Goal: Task Accomplishment & Management: Manage account settings

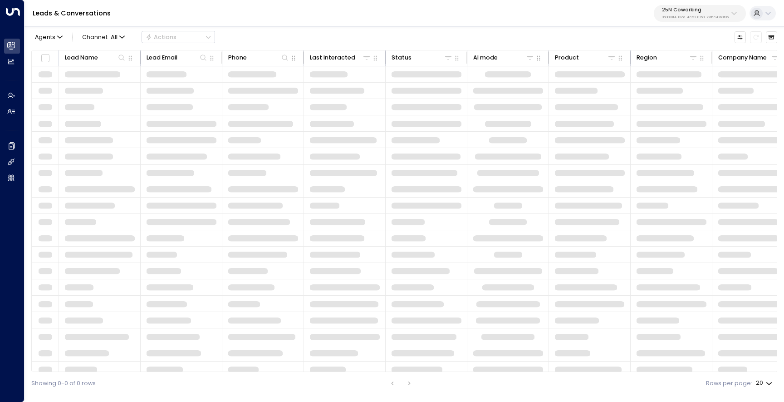
click at [656, 20] on button "25N Coworking 3b9800f4-81ca-4ec0-8758-72fbe4763f36" at bounding box center [700, 13] width 92 height 17
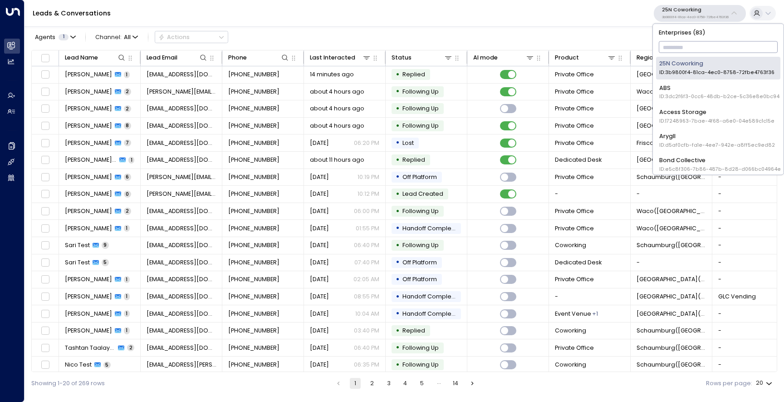
click at [671, 50] on input "text" at bounding box center [718, 47] width 119 height 16
type input "**"
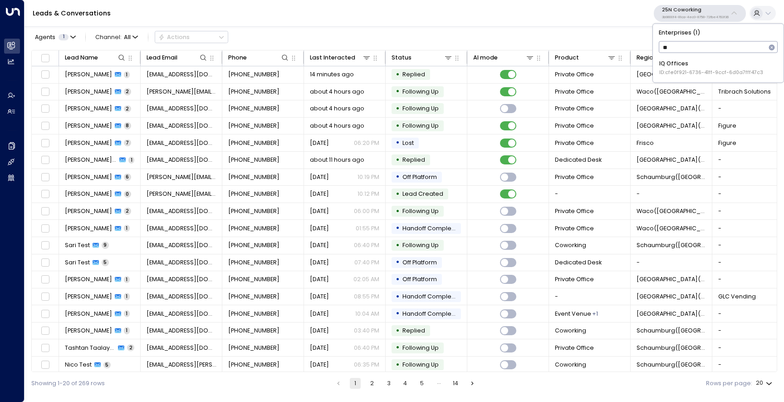
click at [664, 73] on span "ID: cfe0f921-6736-41ff-9ccf-6d0a7fff47c3" at bounding box center [711, 72] width 104 height 7
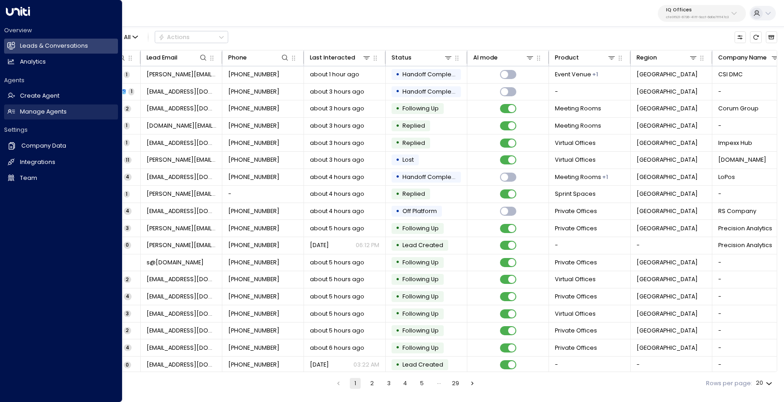
click at [51, 116] on link "Manage Agents Manage Agents" at bounding box center [61, 111] width 114 height 15
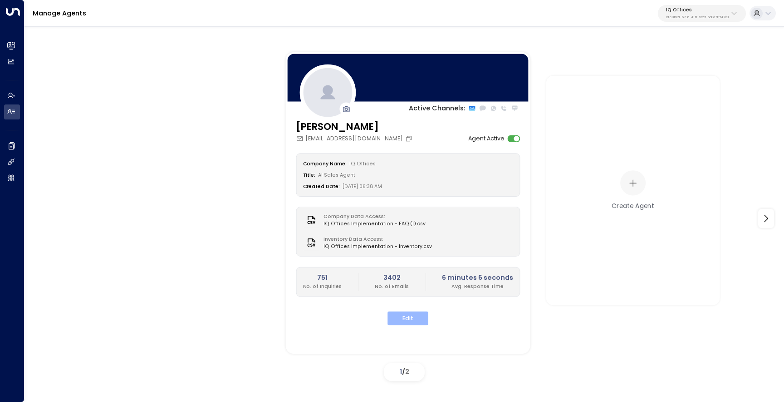
click at [417, 320] on button "Edit" at bounding box center [408, 318] width 41 height 14
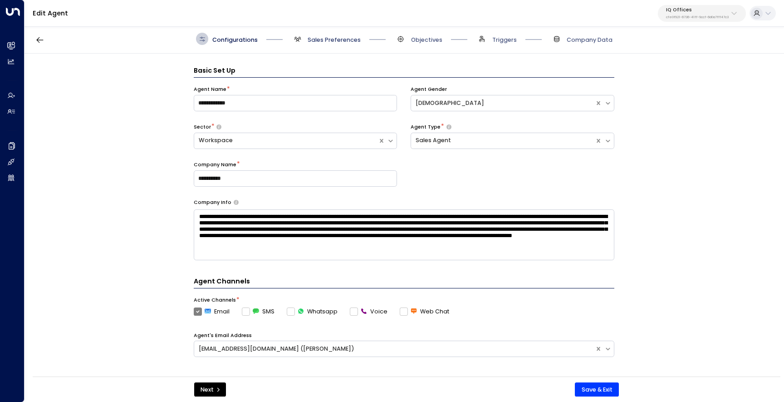
click at [327, 40] on span "Sales Preferences" at bounding box center [334, 40] width 53 height 8
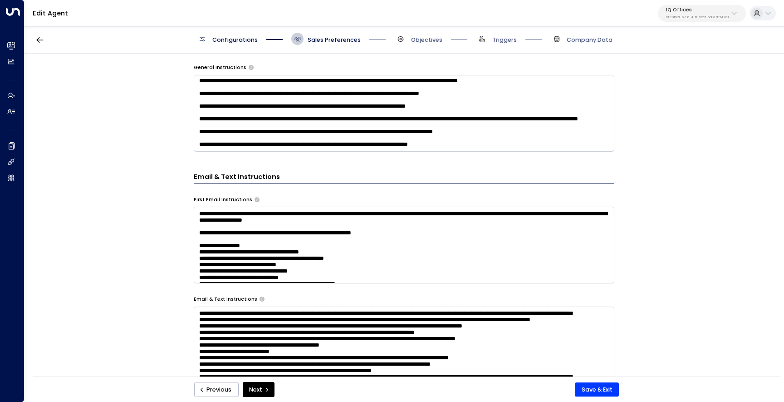
scroll to position [294, 0]
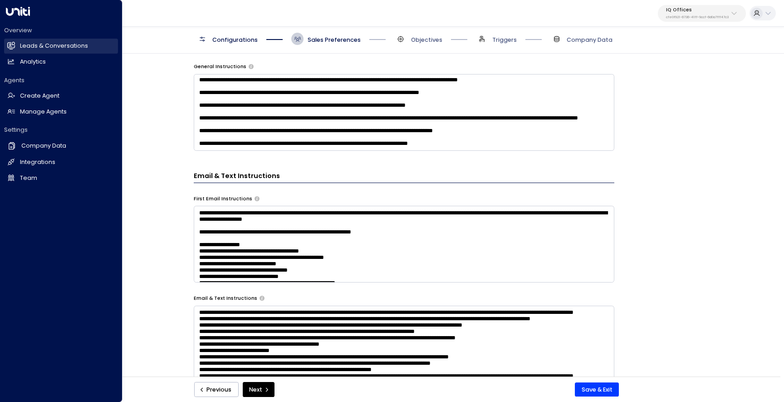
click at [15, 48] on link "Leads & Conversations Leads & Conversations" at bounding box center [61, 46] width 114 height 15
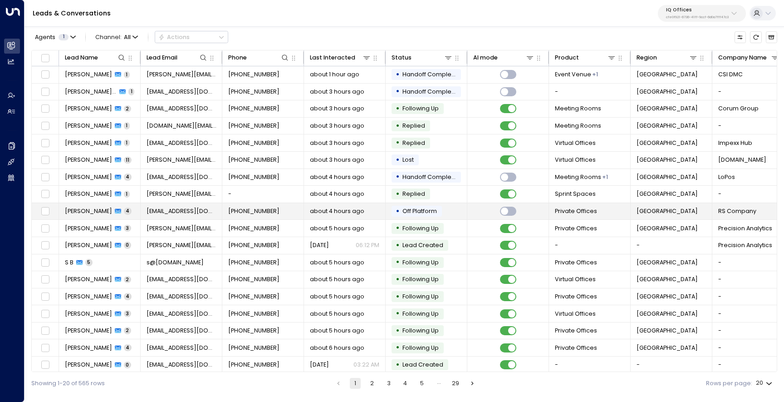
click at [87, 215] on span "[PERSON_NAME]" at bounding box center [88, 211] width 47 height 8
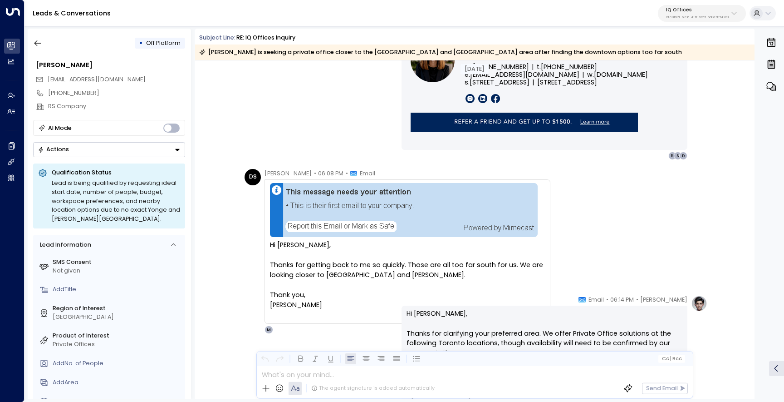
scroll to position [730, 0]
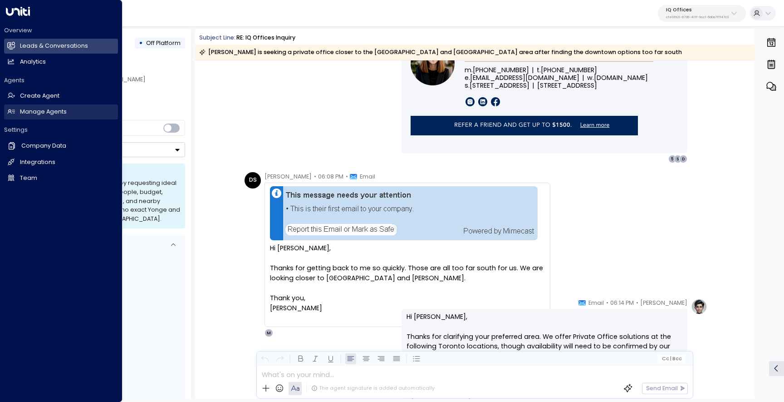
click at [38, 116] on link "Manage Agents Manage Agents" at bounding box center [61, 111] width 114 height 15
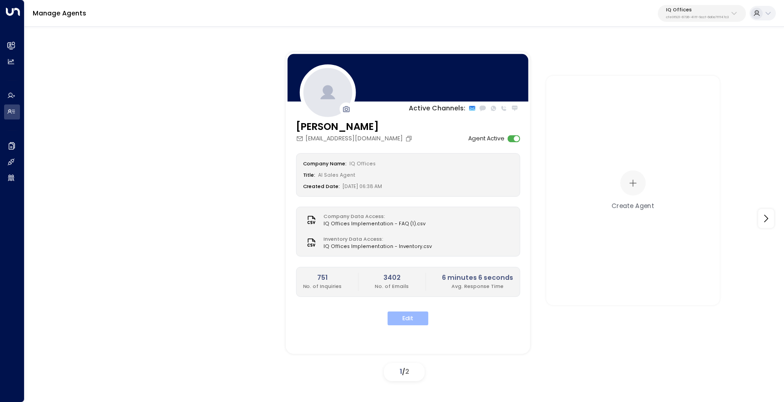
click at [422, 322] on button "Edit" at bounding box center [408, 318] width 41 height 14
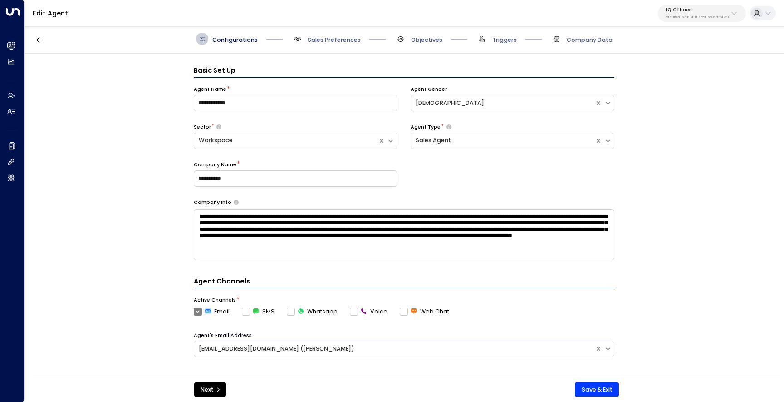
scroll to position [12, 0]
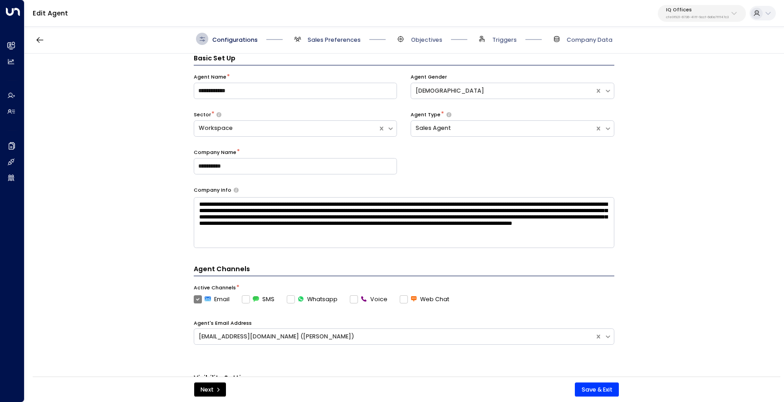
click at [340, 39] on span "Sales Preferences" at bounding box center [334, 40] width 53 height 8
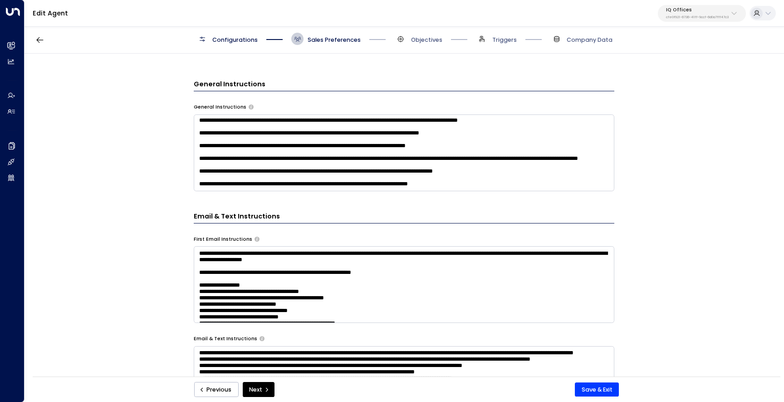
scroll to position [216, 0]
click at [507, 185] on textarea at bounding box center [404, 152] width 421 height 77
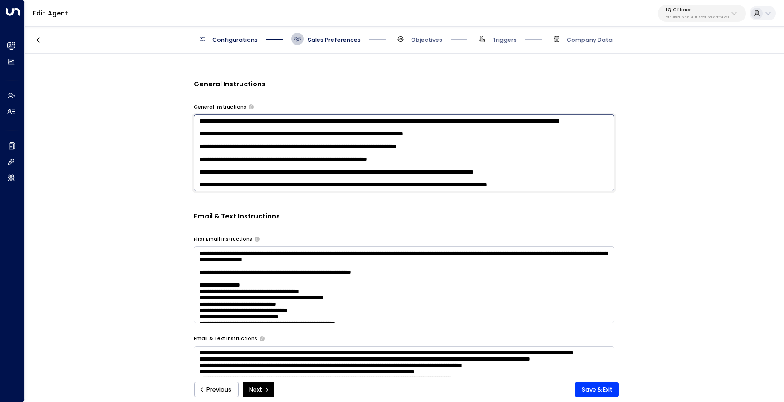
scroll to position [0, 0]
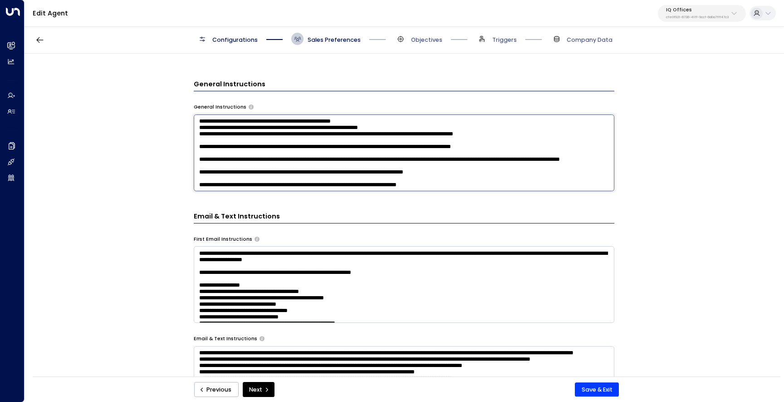
drag, startPoint x: 384, startPoint y: 158, endPoint x: 509, endPoint y: 156, distance: 125.3
click at [509, 156] on textarea at bounding box center [404, 152] width 421 height 77
click at [200, 157] on textarea at bounding box center [404, 152] width 421 height 77
paste textarea "**********"
click at [202, 157] on textarea at bounding box center [404, 152] width 421 height 77
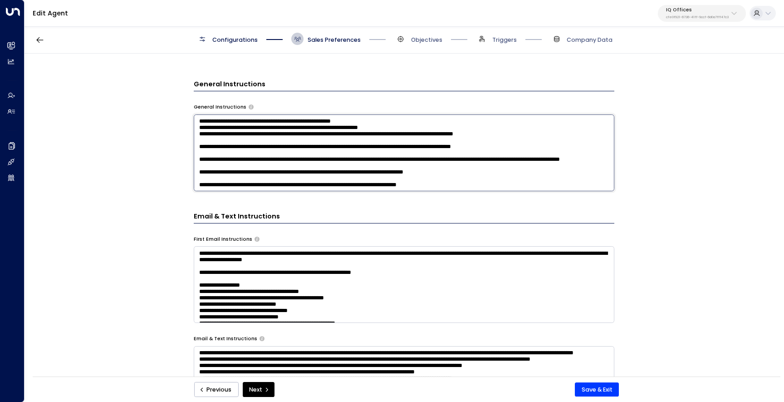
click at [325, 158] on textarea at bounding box center [404, 152] width 421 height 77
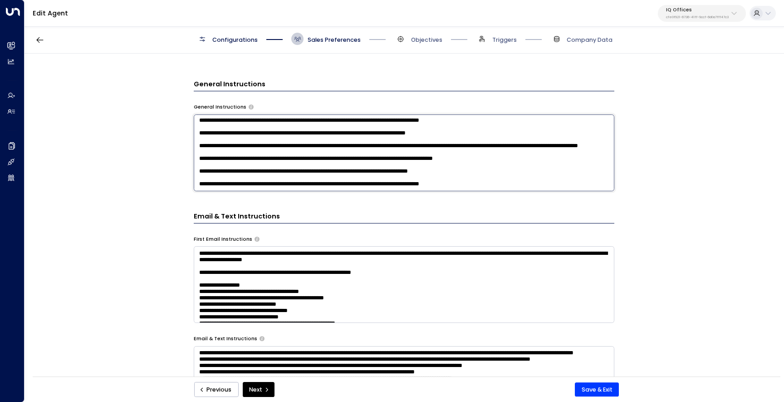
scroll to position [233, 0]
click at [275, 184] on textarea at bounding box center [404, 152] width 421 height 77
click at [294, 173] on textarea at bounding box center [404, 152] width 421 height 77
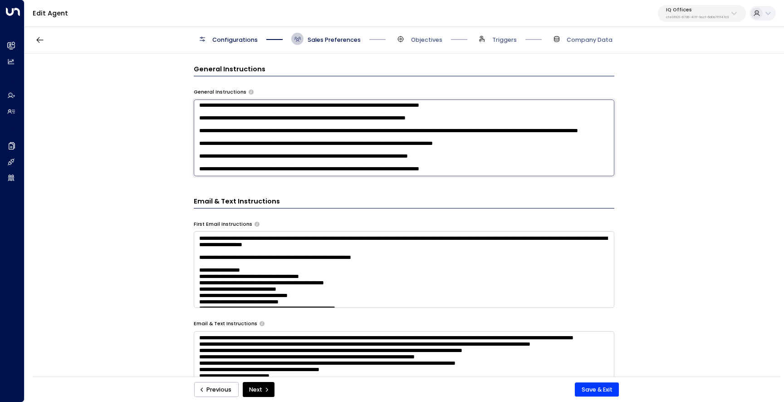
scroll to position [254, 0]
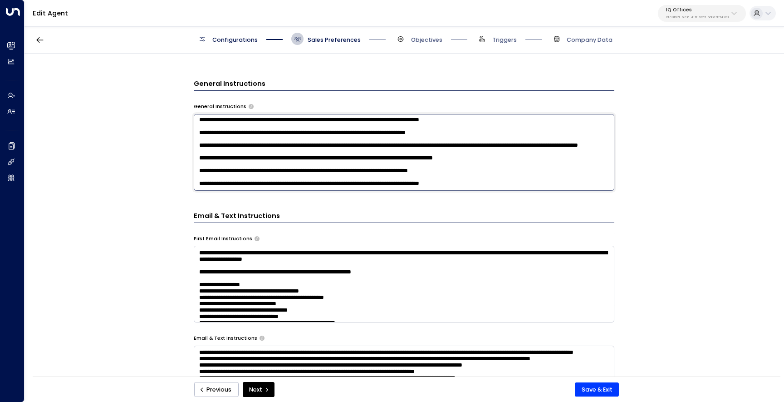
click at [485, 183] on textarea at bounding box center [404, 152] width 421 height 77
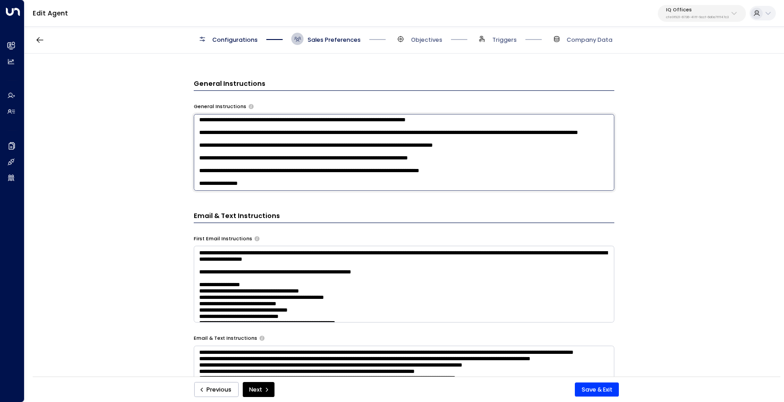
click at [455, 188] on textarea at bounding box center [404, 152] width 421 height 77
click at [458, 185] on textarea at bounding box center [404, 152] width 421 height 77
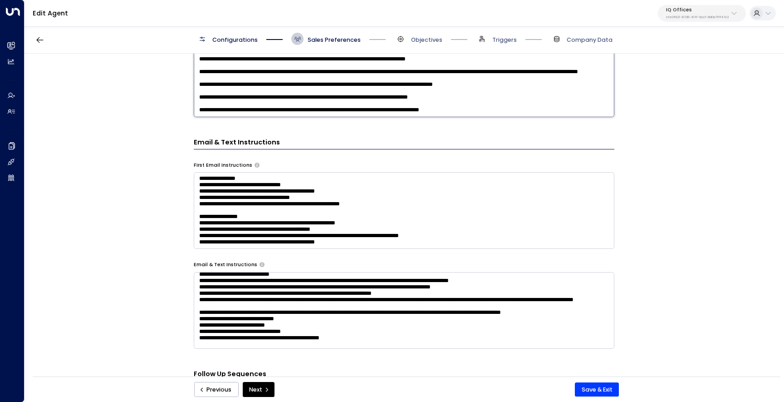
scroll to position [43, 0]
type textarea "**********"
click at [290, 300] on textarea at bounding box center [404, 310] width 421 height 77
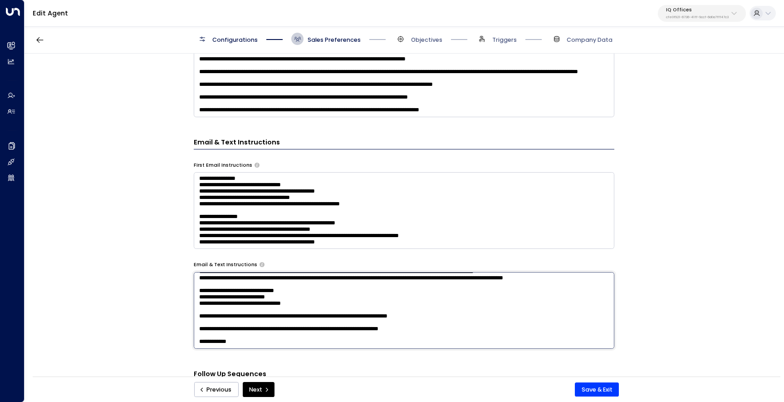
scroll to position [179, 0]
click at [530, 291] on textarea at bounding box center [404, 310] width 421 height 77
drag, startPoint x: 253, startPoint y: 340, endPoint x: 202, endPoint y: 276, distance: 82.4
click at [202, 276] on textarea at bounding box center [404, 310] width 421 height 77
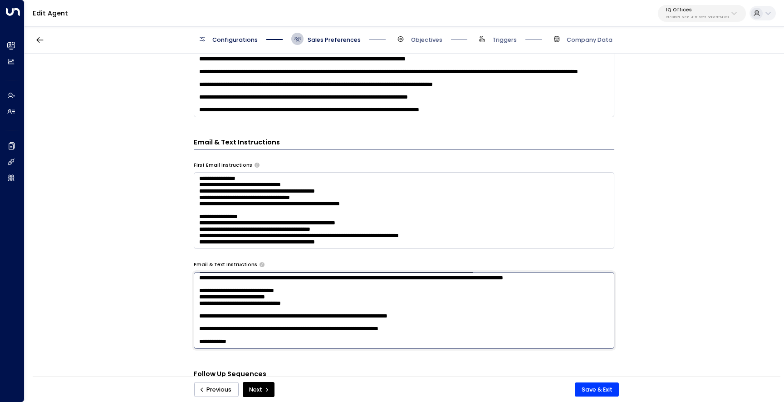
scroll to position [168, 0]
click at [197, 297] on textarea at bounding box center [404, 310] width 421 height 77
click at [276, 306] on textarea at bounding box center [404, 310] width 421 height 77
click at [417, 302] on textarea at bounding box center [404, 310] width 421 height 77
click at [414, 304] on textarea at bounding box center [404, 310] width 421 height 77
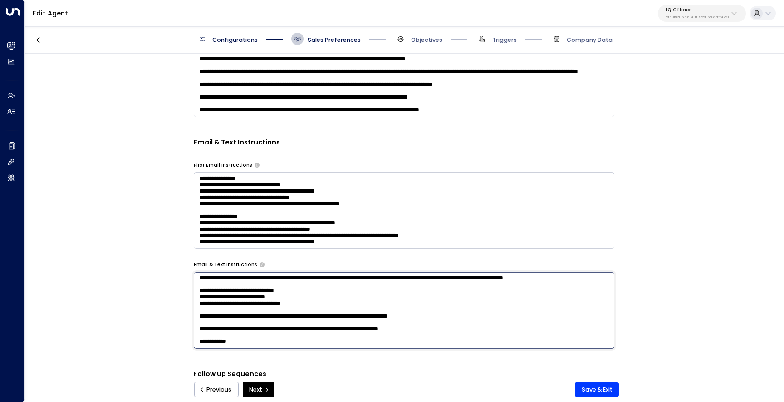
click at [453, 304] on textarea at bounding box center [404, 310] width 421 height 77
drag, startPoint x: 426, startPoint y: 298, endPoint x: 190, endPoint y: 301, distance: 236.0
click at [190, 301] on div "**********" at bounding box center [404, 218] width 759 height 328
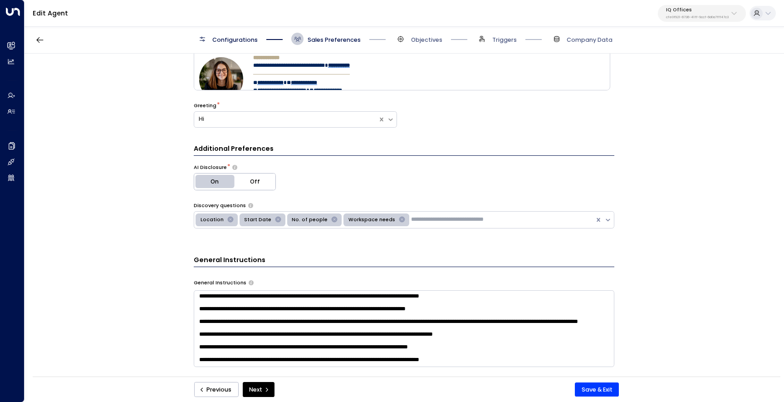
scroll to position [0, 0]
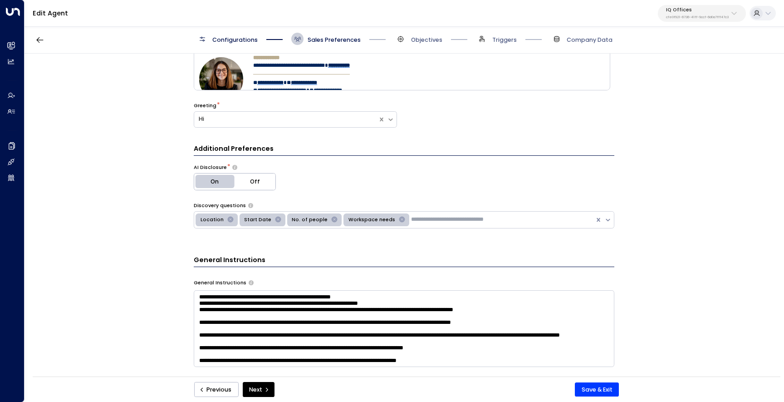
type textarea "**********"
click at [199, 299] on textarea at bounding box center [404, 328] width 421 height 77
paste textarea "**********"
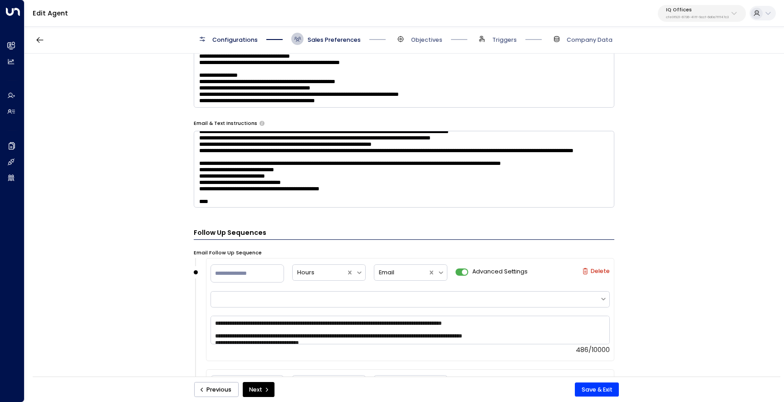
scroll to position [46, 0]
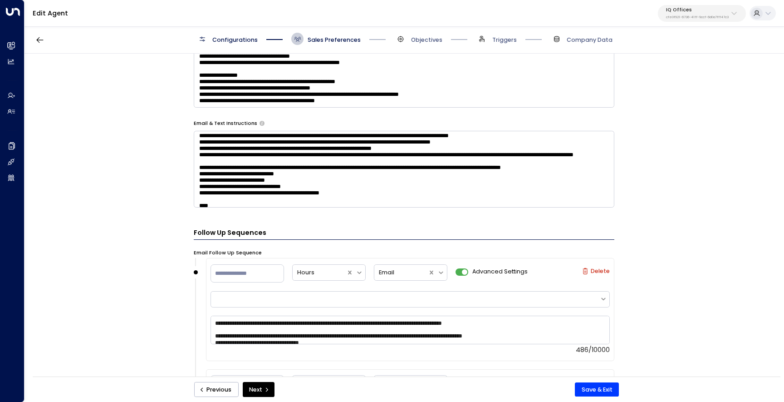
type textarea "**********"
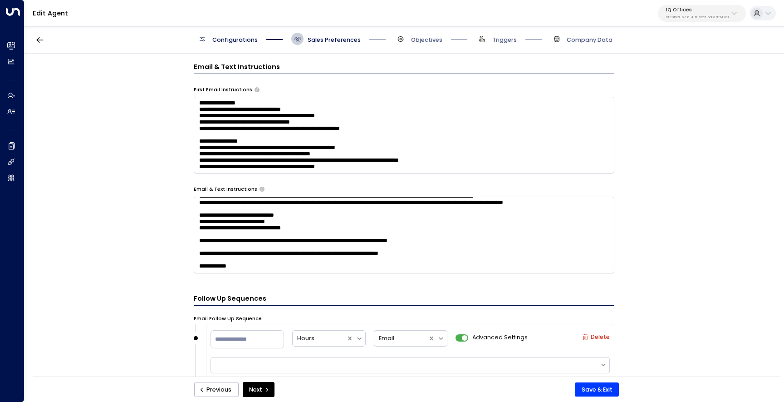
scroll to position [230, 0]
drag, startPoint x: 241, startPoint y: 268, endPoint x: 216, endPoint y: 219, distance: 54.8
click at [216, 219] on textarea at bounding box center [404, 235] width 421 height 77
click at [199, 212] on textarea at bounding box center [404, 235] width 421 height 77
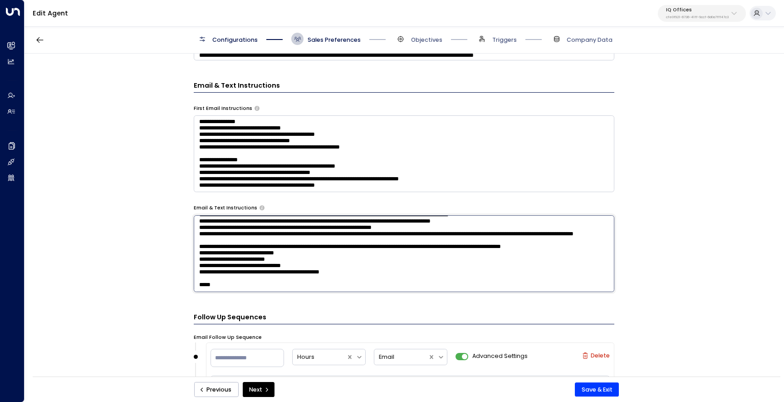
scroll to position [155, 0]
type textarea "**********"
click at [274, 176] on textarea at bounding box center [404, 153] width 421 height 77
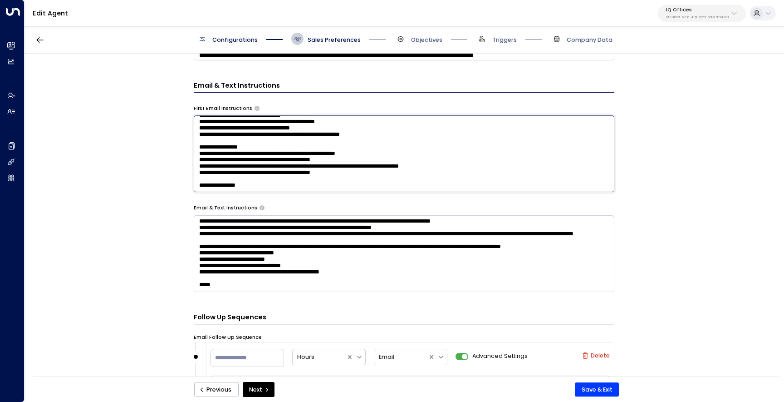
paste textarea "**********"
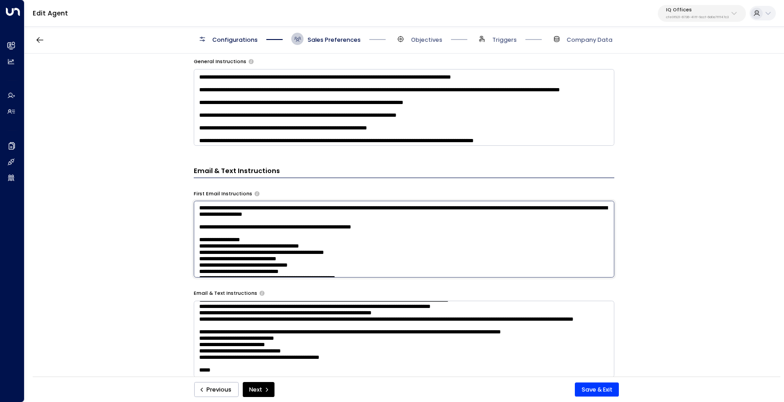
scroll to position [279, 0]
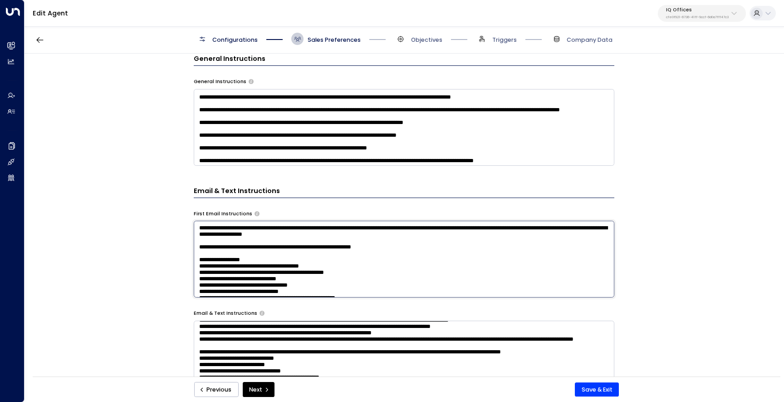
click at [197, 255] on textarea at bounding box center [404, 259] width 421 height 77
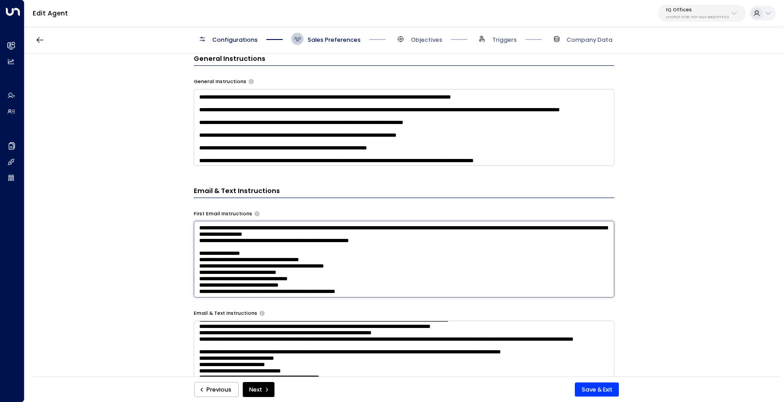
click at [410, 236] on textarea at bounding box center [404, 259] width 421 height 77
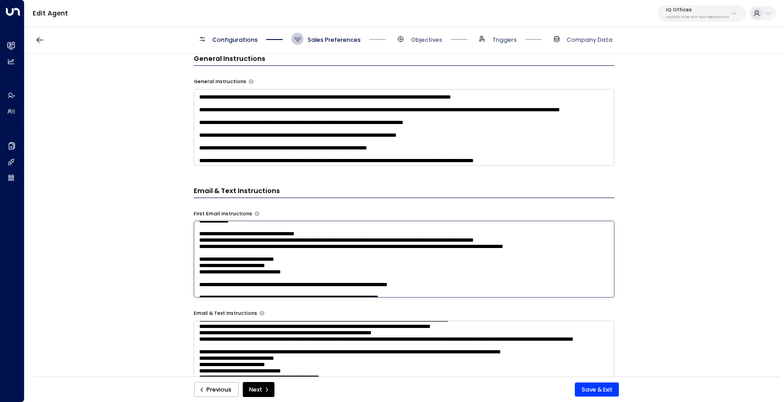
scroll to position [159, 0]
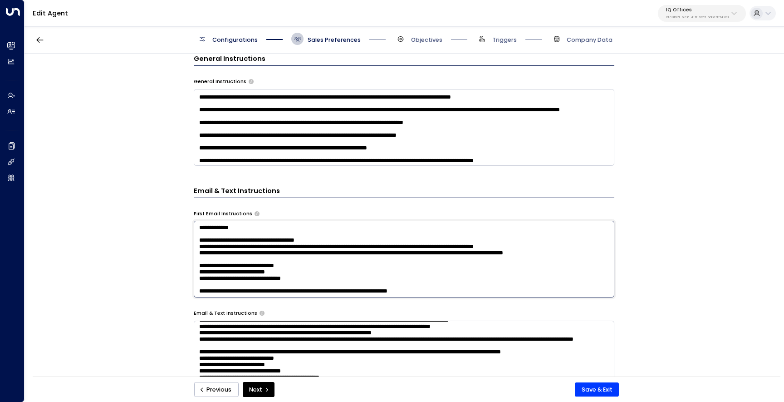
click at [213, 281] on textarea at bounding box center [404, 259] width 421 height 77
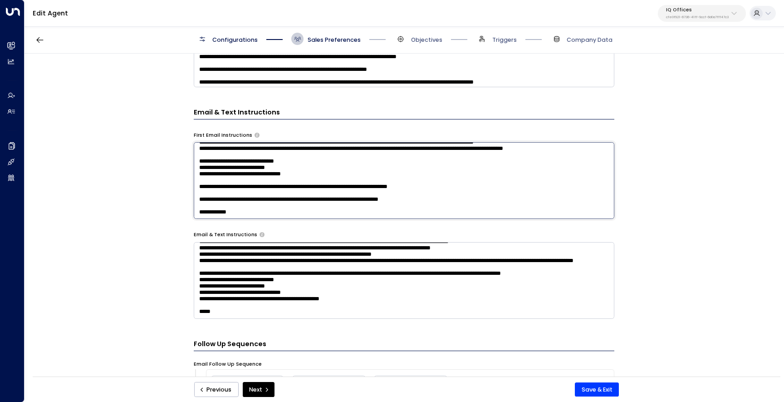
scroll to position [358, 0]
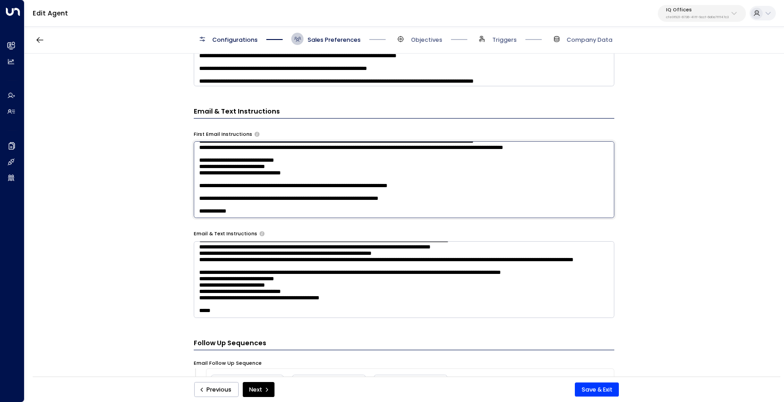
type textarea "**********"
drag, startPoint x: 224, startPoint y: 313, endPoint x: 193, endPoint y: 308, distance: 31.7
click at [194, 308] on textarea at bounding box center [404, 279] width 421 height 77
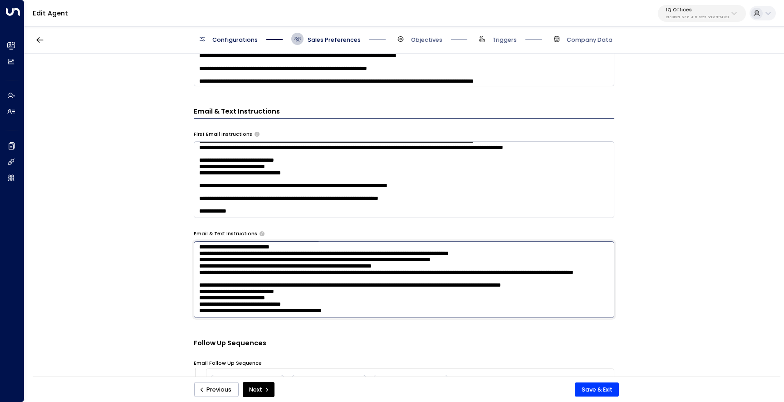
scroll to position [68, 0]
type textarea "**********"
click at [582, 387] on button "Save & Exit" at bounding box center [597, 389] width 44 height 15
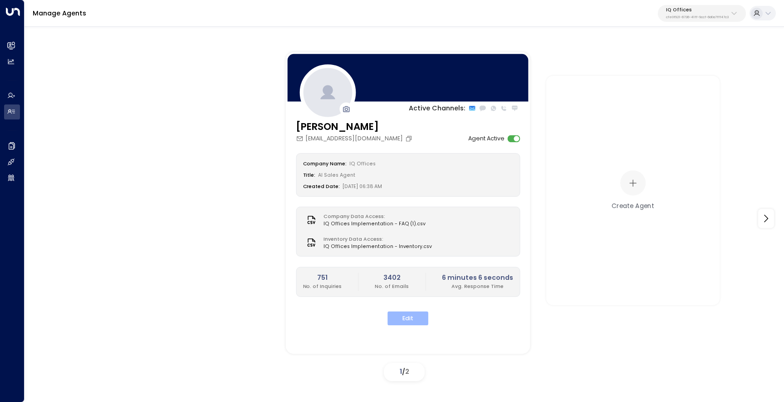
click at [408, 317] on button "Edit" at bounding box center [408, 318] width 41 height 14
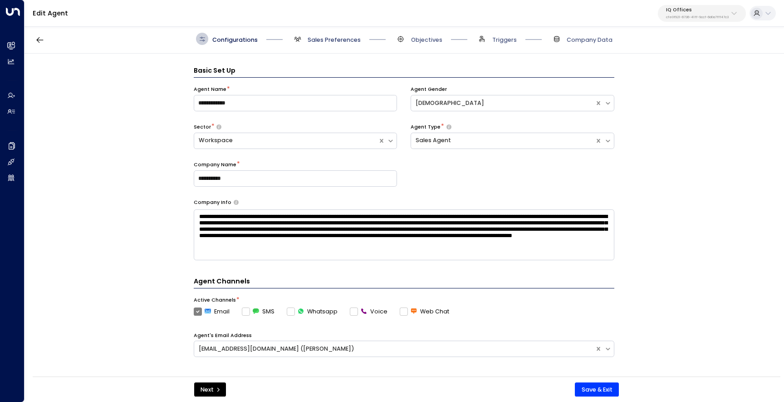
click at [327, 38] on span "Sales Preferences" at bounding box center [334, 40] width 53 height 8
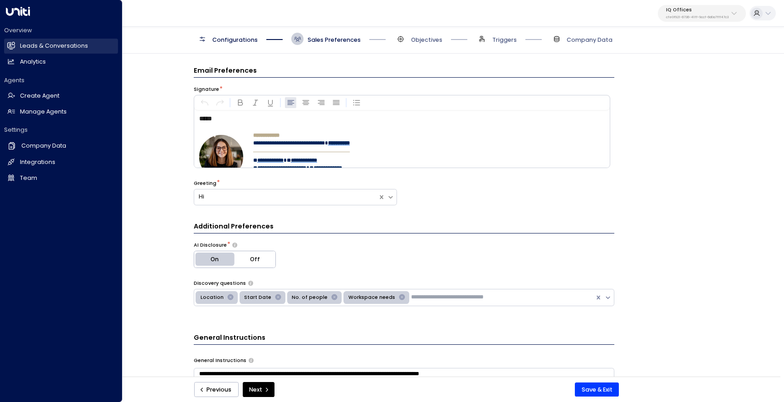
click at [17, 41] on link "Leads & Conversations Leads & Conversations" at bounding box center [61, 46] width 114 height 15
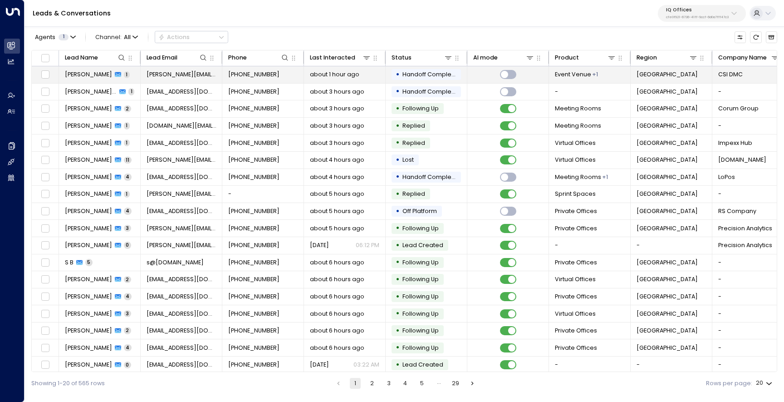
click at [88, 77] on span "[PERSON_NAME]" at bounding box center [88, 74] width 47 height 8
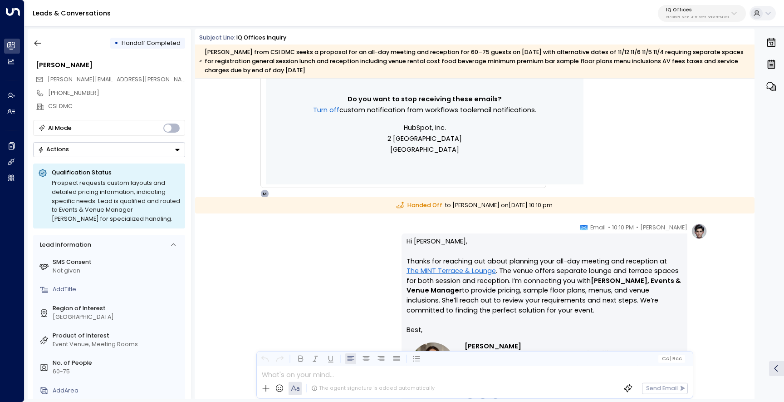
scroll to position [529, 0]
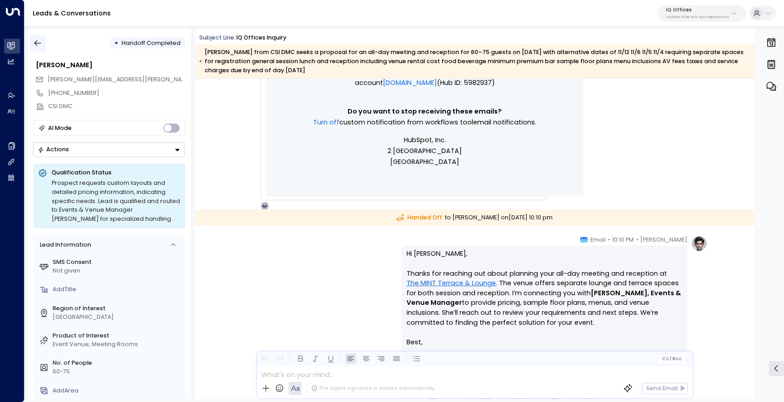
click at [38, 44] on icon "button" at bounding box center [37, 43] width 9 height 9
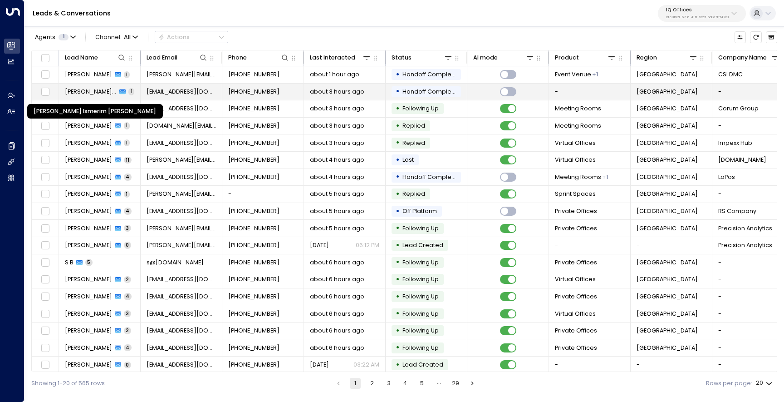
click at [79, 88] on span "[PERSON_NAME] Ismerim [PERSON_NAME]" at bounding box center [91, 92] width 52 height 8
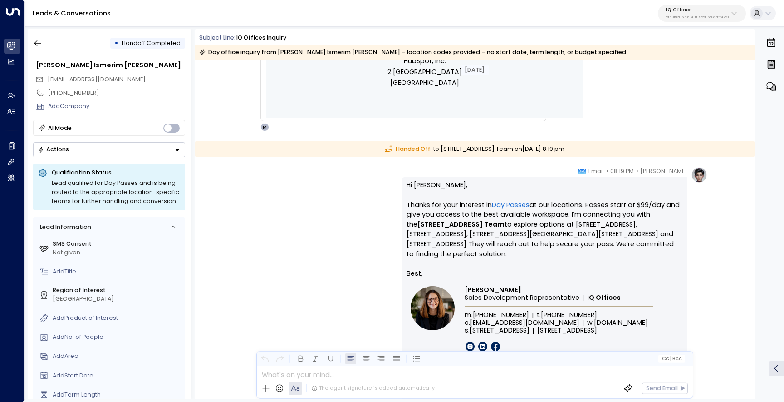
scroll to position [523, 0]
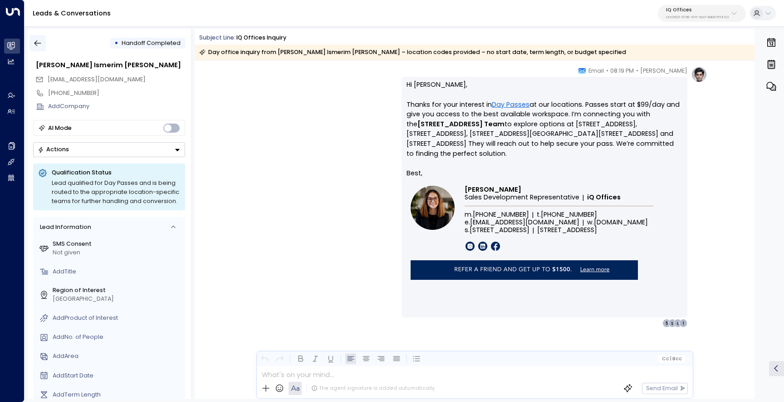
click at [36, 44] on icon "button" at bounding box center [37, 43] width 9 height 9
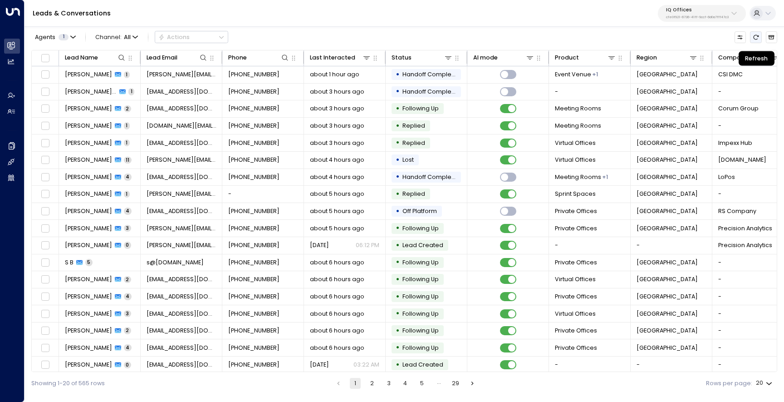
click at [756, 40] on button "Refresh" at bounding box center [755, 36] width 11 height 11
